Goal: Check status: Check status

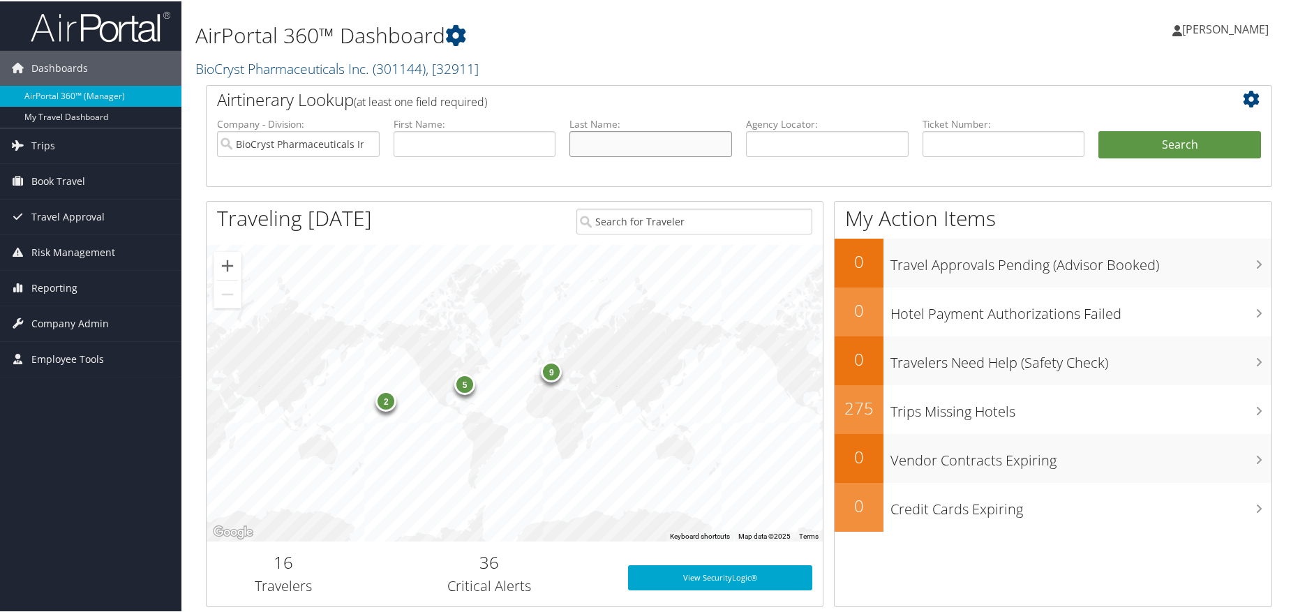
click at [661, 140] on input "text" at bounding box center [651, 143] width 163 height 26
type input "[PERSON_NAME]"
click at [1099, 130] on button "Search" at bounding box center [1180, 144] width 163 height 28
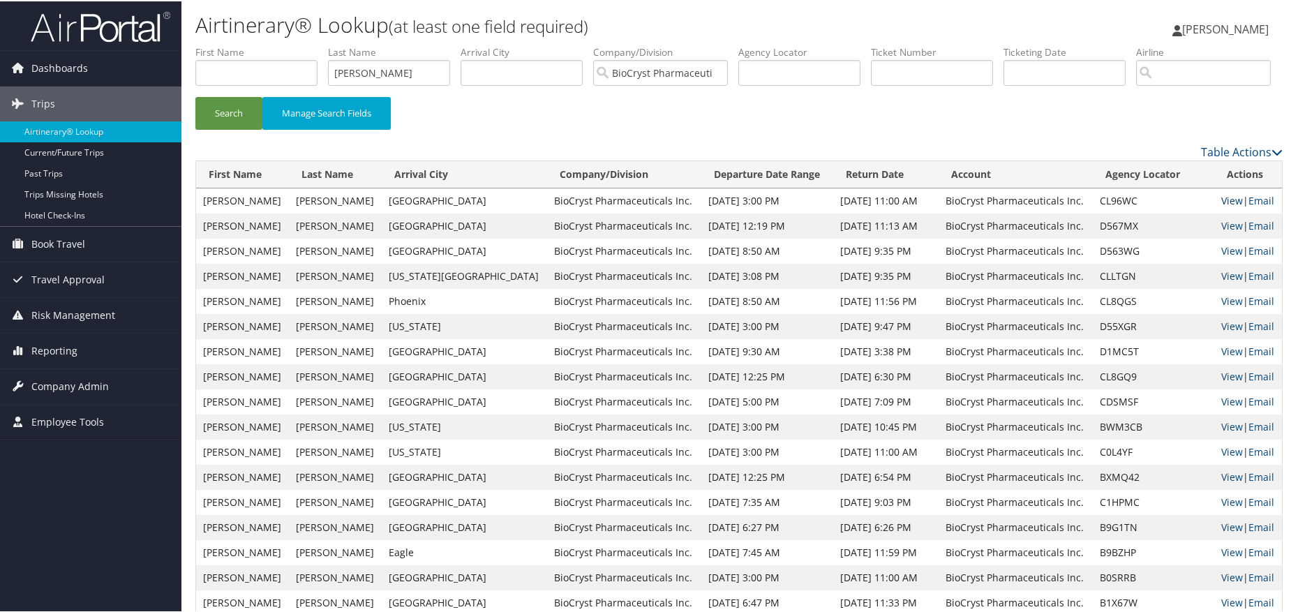
click at [1225, 206] on link "View" at bounding box center [1233, 199] width 22 height 13
